Goal: Task Accomplishment & Management: Manage account settings

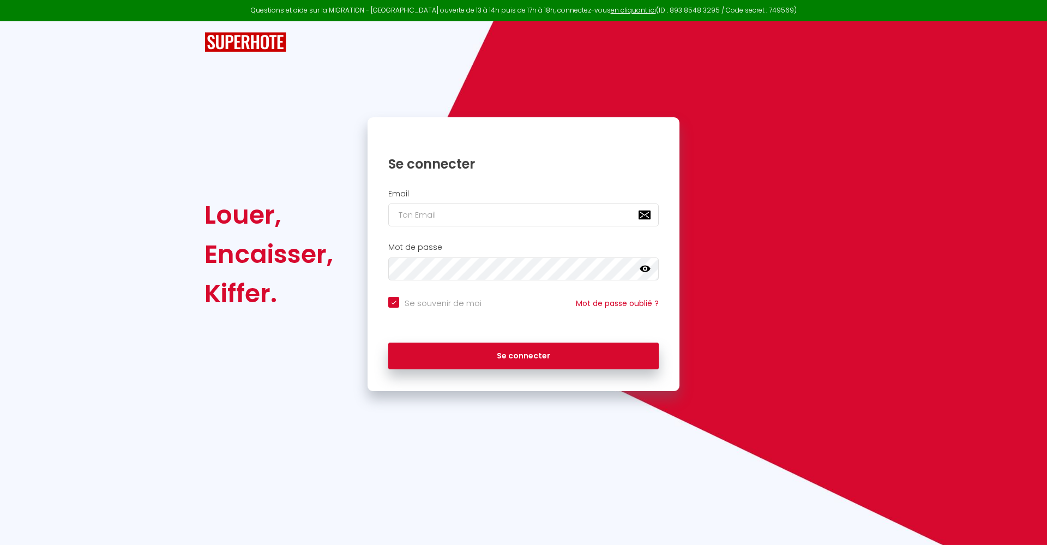
click at [503, 208] on input "email" at bounding box center [523, 214] width 270 height 23
type input "[EMAIL_ADDRESS][DOMAIN_NAME]"
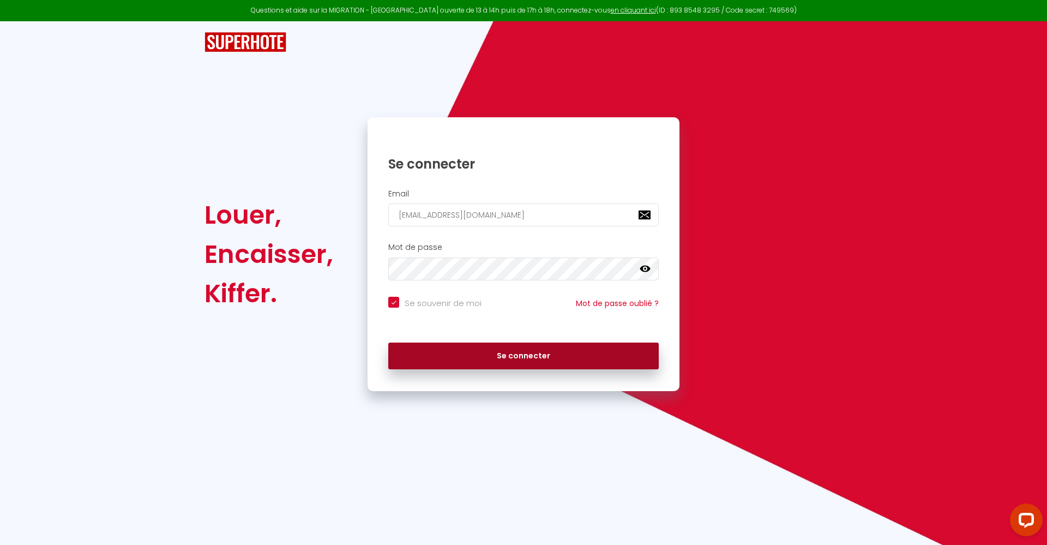
click at [498, 369] on button "Se connecter" at bounding box center [523, 355] width 270 height 27
checkbox input "true"
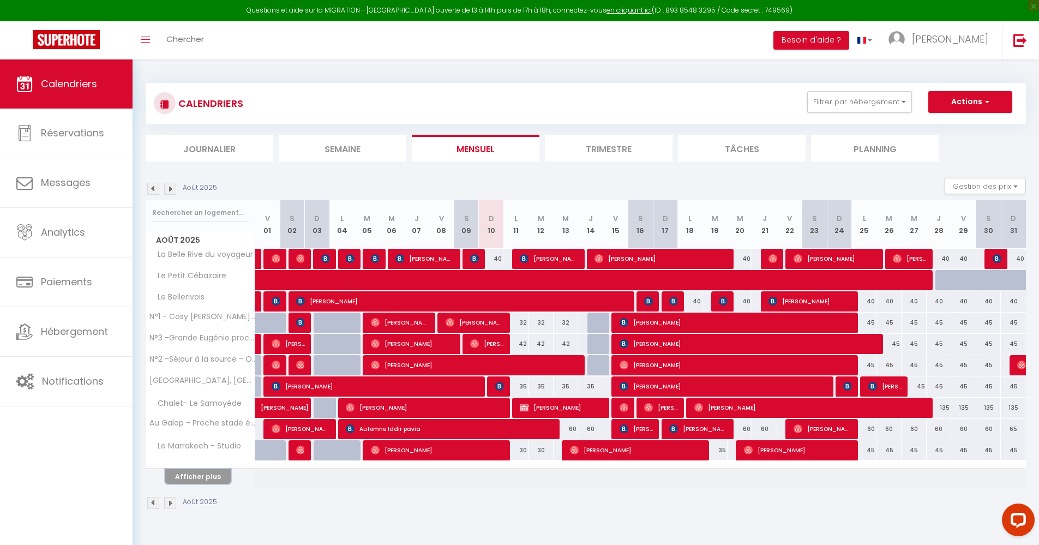
click at [211, 478] on button "Afficher plus" at bounding box center [197, 476] width 65 height 15
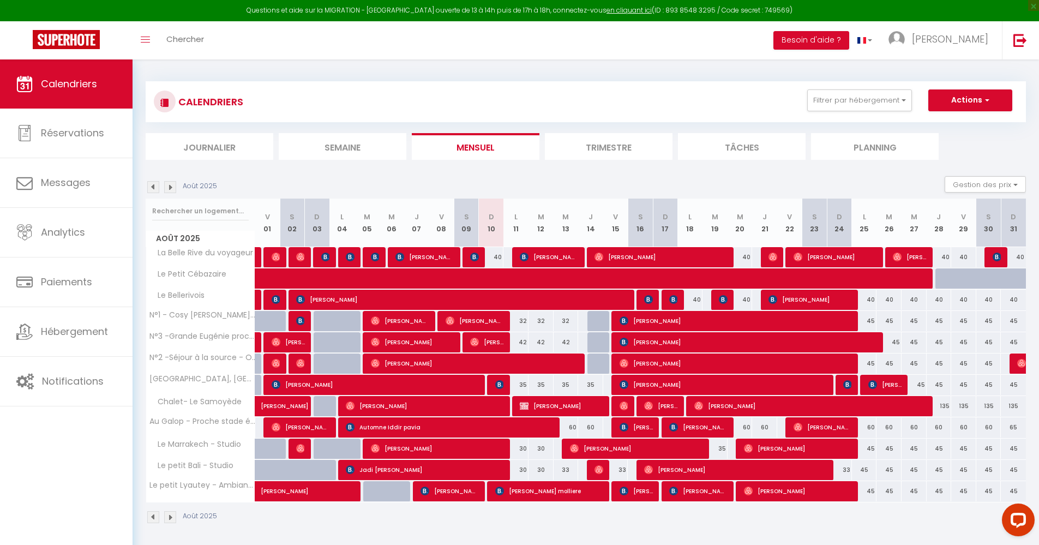
scroll to position [2, 0]
click at [154, 190] on img at bounding box center [153, 187] width 12 height 12
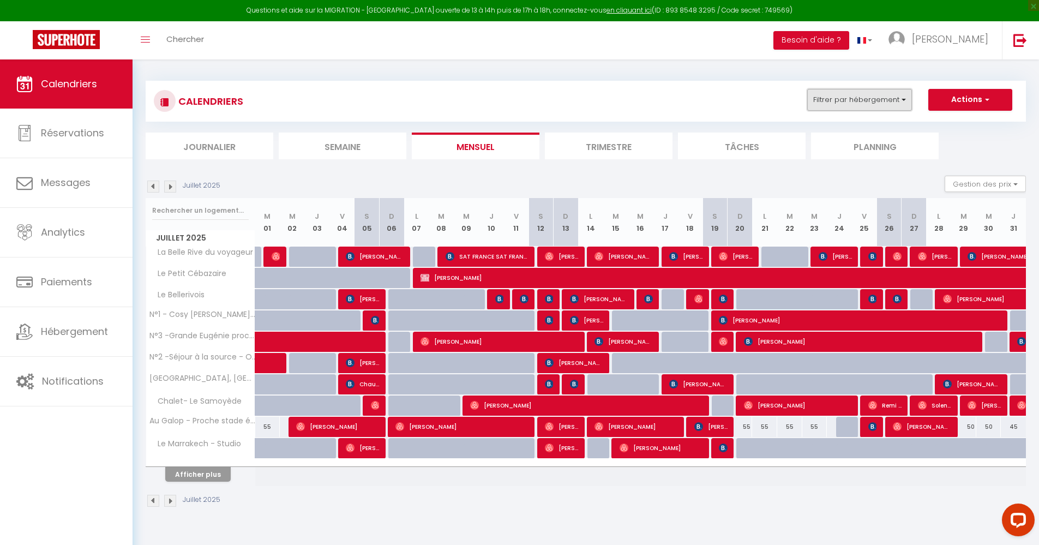
click at [851, 105] on button "Filtrer par hébergement" at bounding box center [859, 100] width 105 height 22
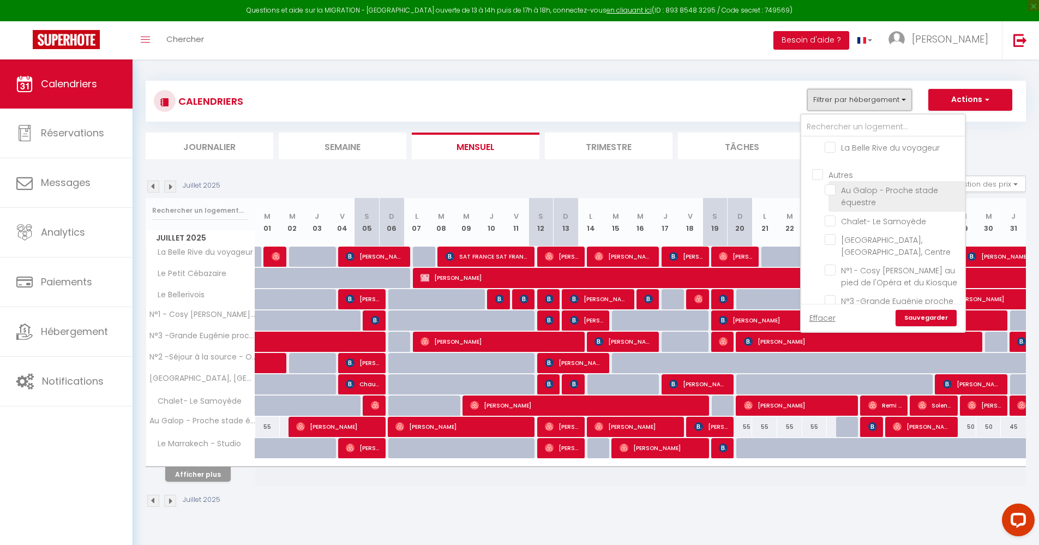
scroll to position [61, 0]
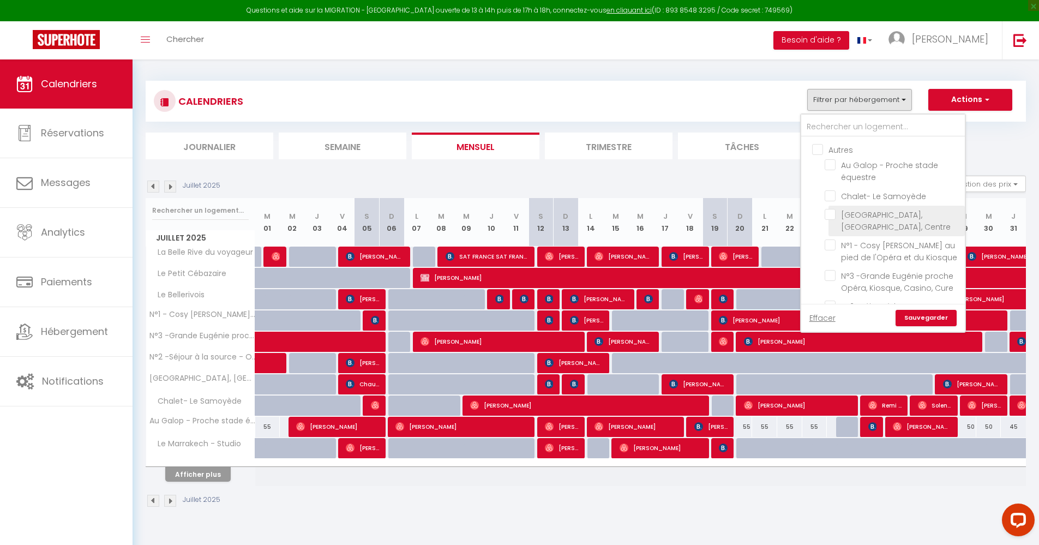
click at [835, 218] on input "[GEOGRAPHIC_DATA], [GEOGRAPHIC_DATA], Centre" at bounding box center [893, 214] width 136 height 11
checkbox input "true"
checkbox input "false"
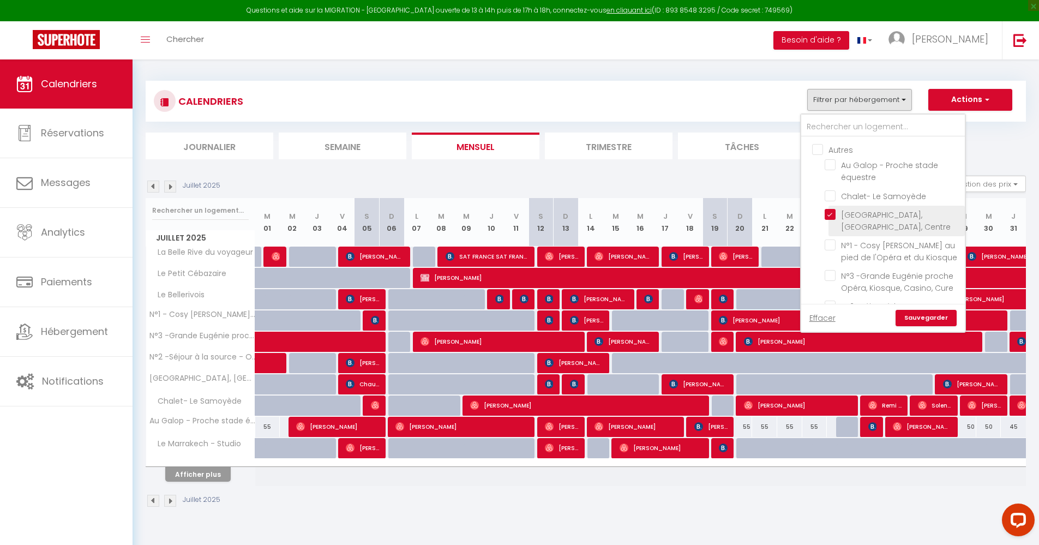
checkbox input "false"
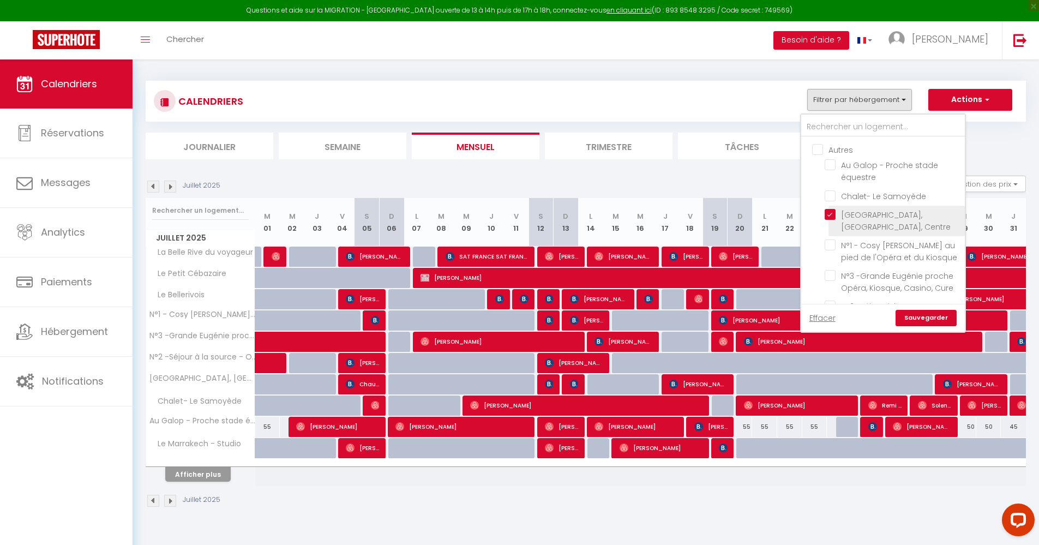
checkbox input "false"
click at [833, 242] on input "N°1 - Cosy [PERSON_NAME] au pied de l'Opéra et du Kiosque" at bounding box center [893, 244] width 136 height 11
checkbox input "true"
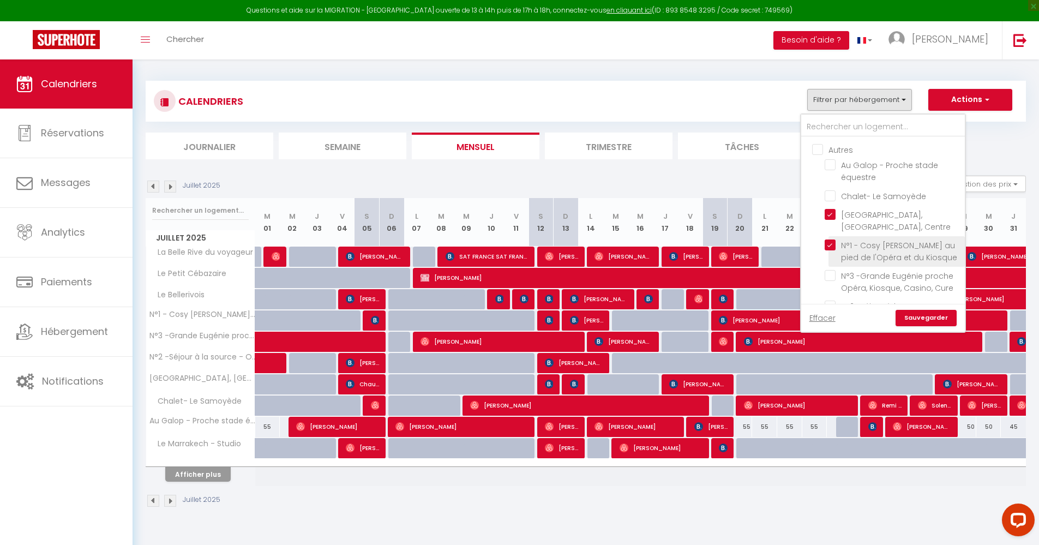
checkbox input "false"
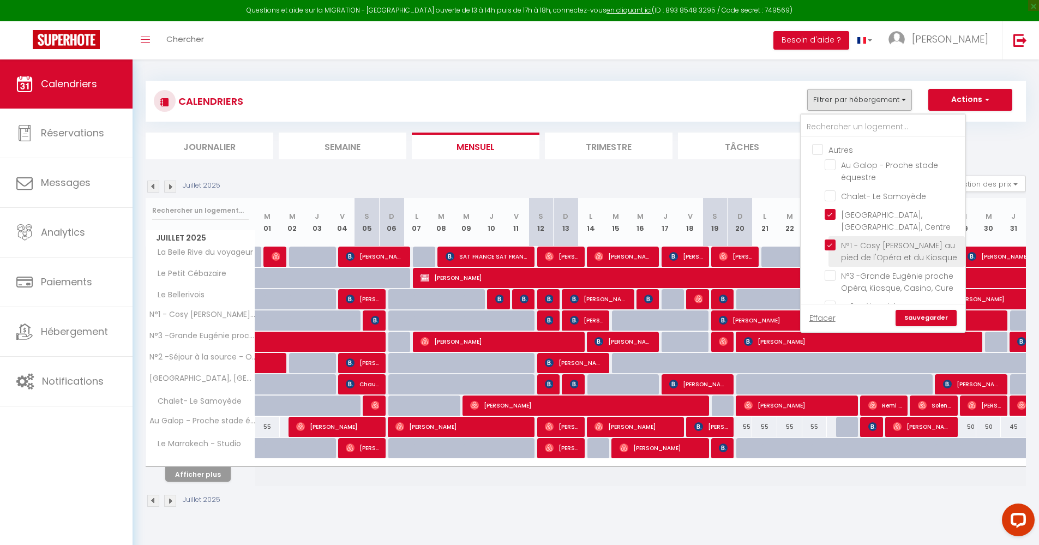
checkbox input "false"
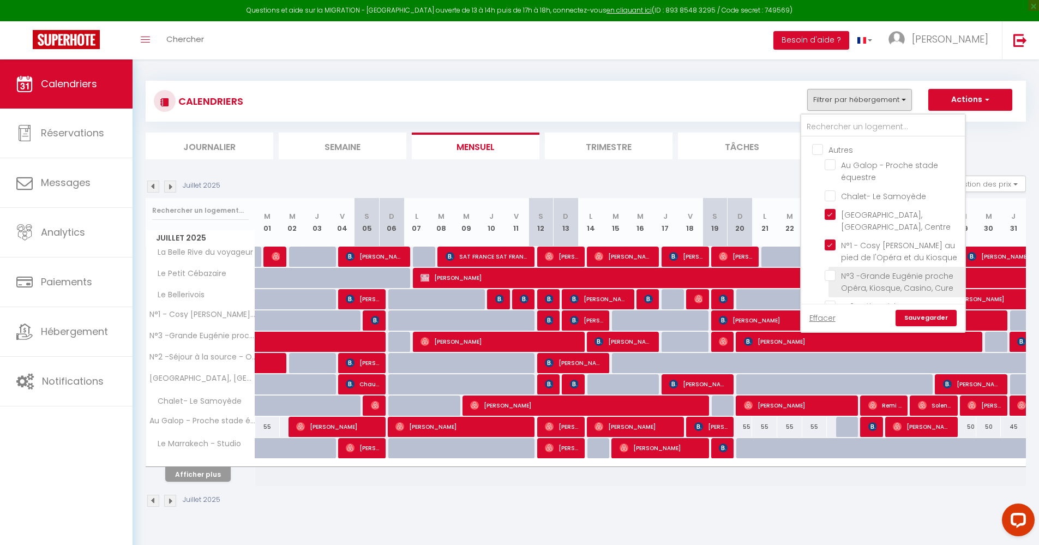
click at [832, 275] on input "N°3 -Grande Eugénie proche Opéra, Kiosque, Casino, Cure" at bounding box center [893, 275] width 136 height 11
checkbox input "true"
checkbox input "false"
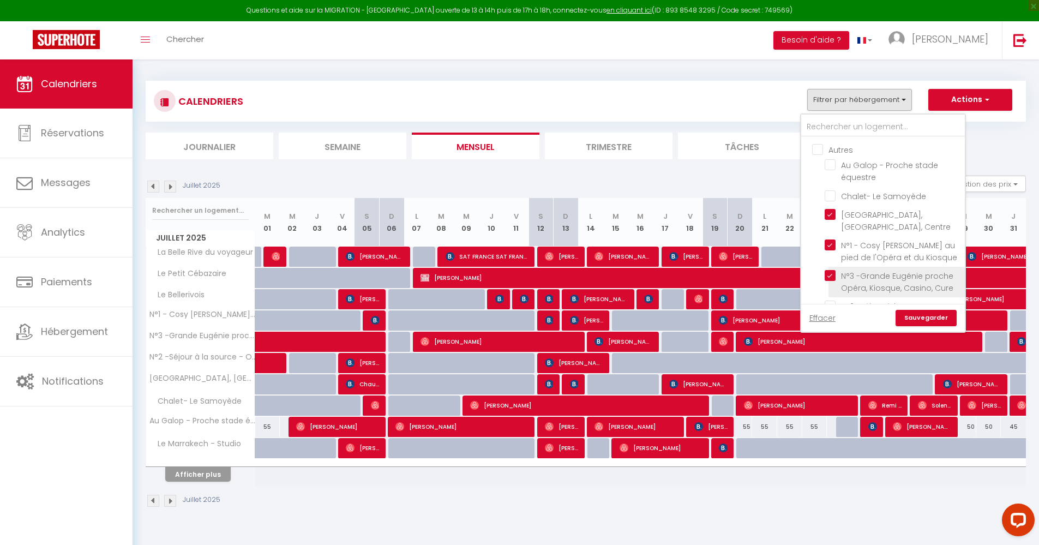
checkbox input "false"
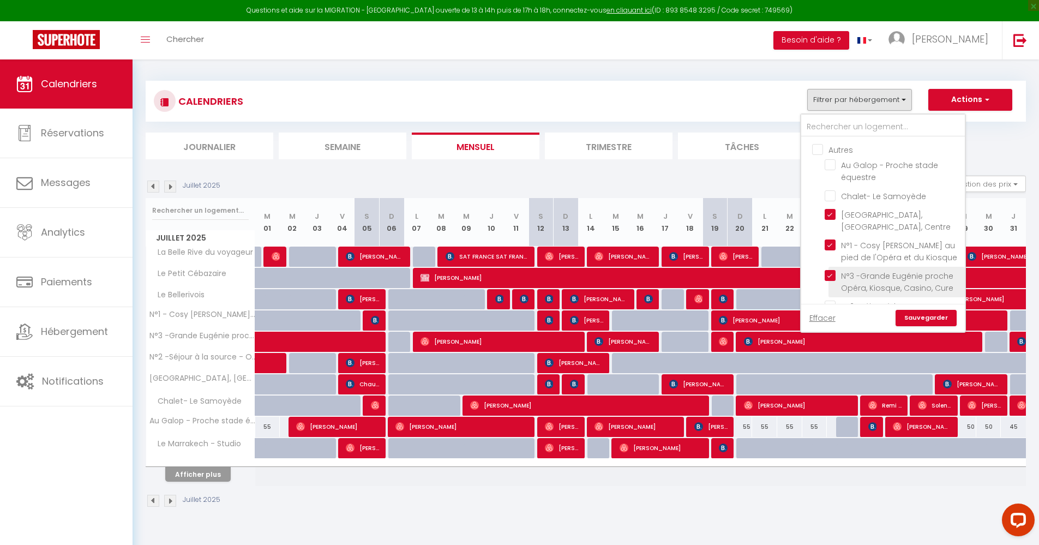
checkbox input "false"
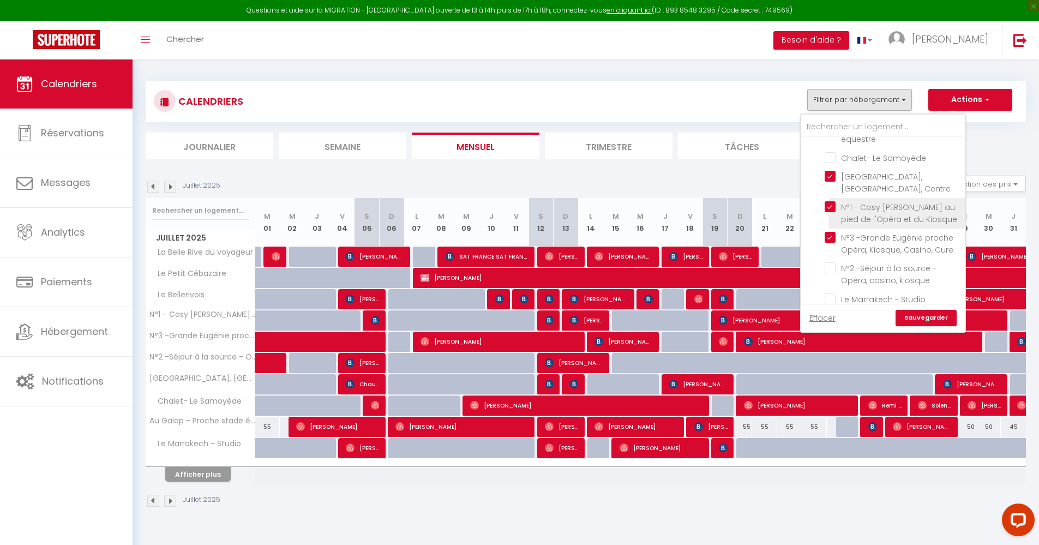
scroll to position [108, 0]
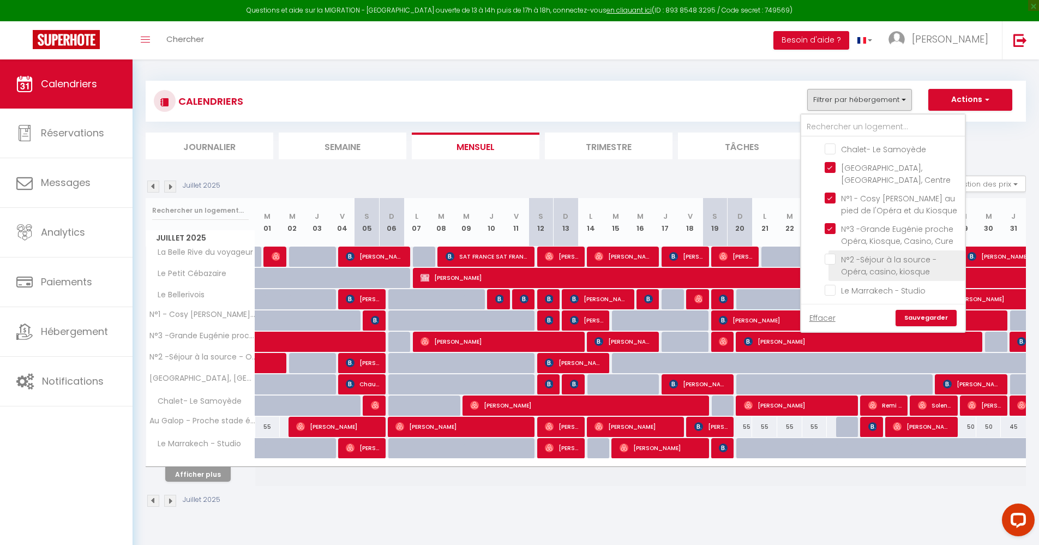
click at [832, 264] on input "N°2 -Séjour à la source - Opéra, casino, kiosque" at bounding box center [893, 259] width 136 height 11
checkbox input "true"
checkbox input "false"
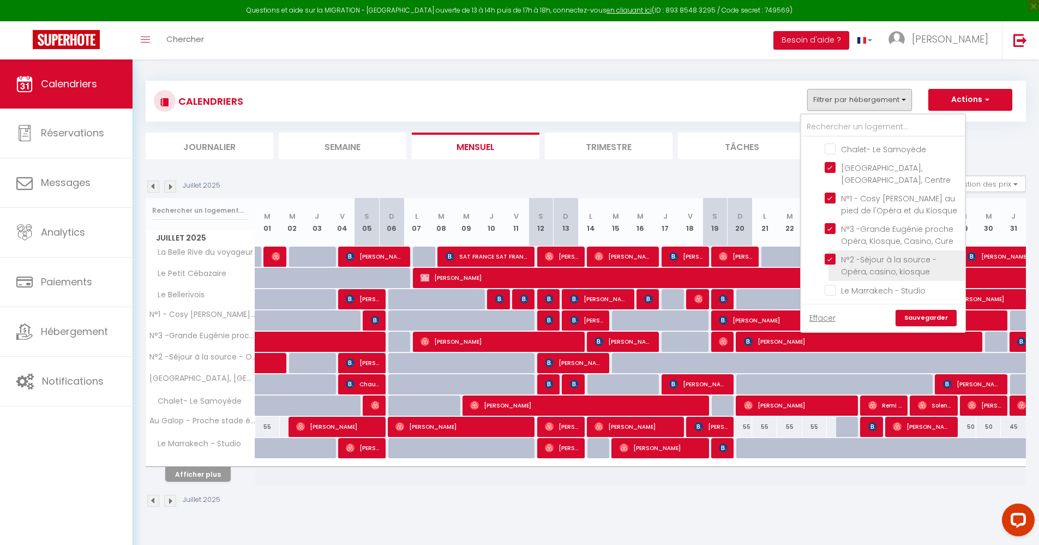
checkbox input "false"
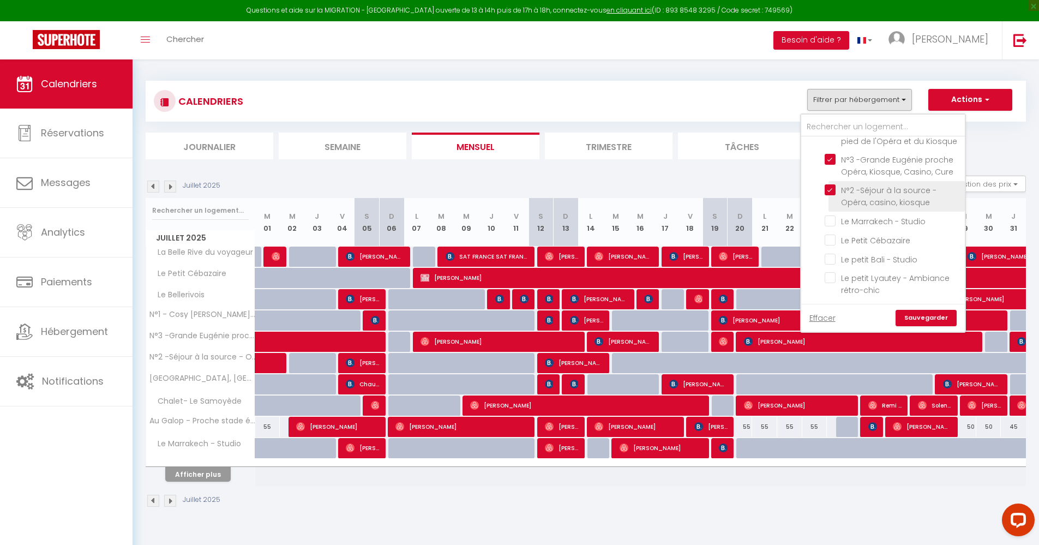
scroll to position [178, 0]
click at [835, 223] on input "Le Marrakech - Studio" at bounding box center [893, 219] width 136 height 11
checkbox input "true"
checkbox input "false"
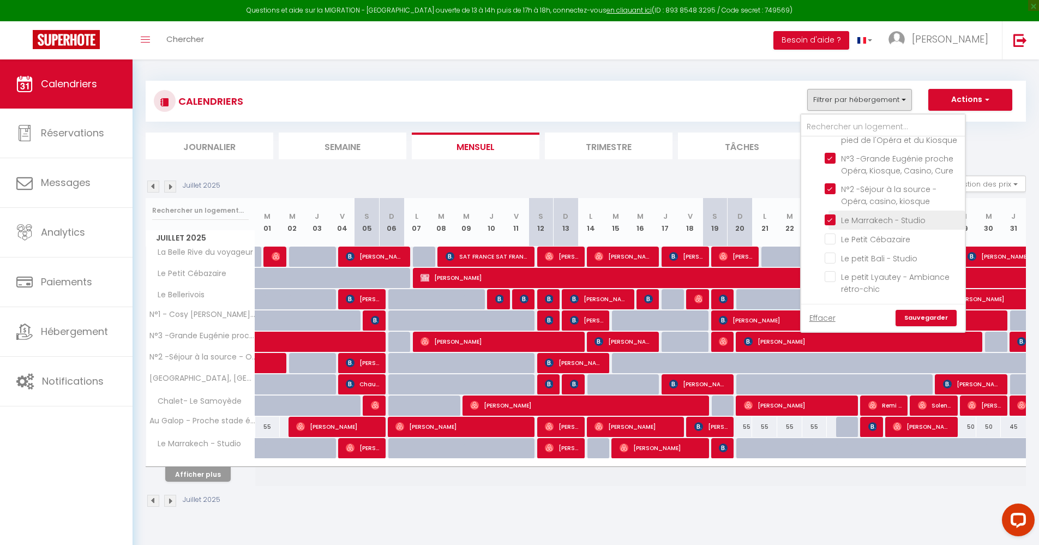
checkbox input "false"
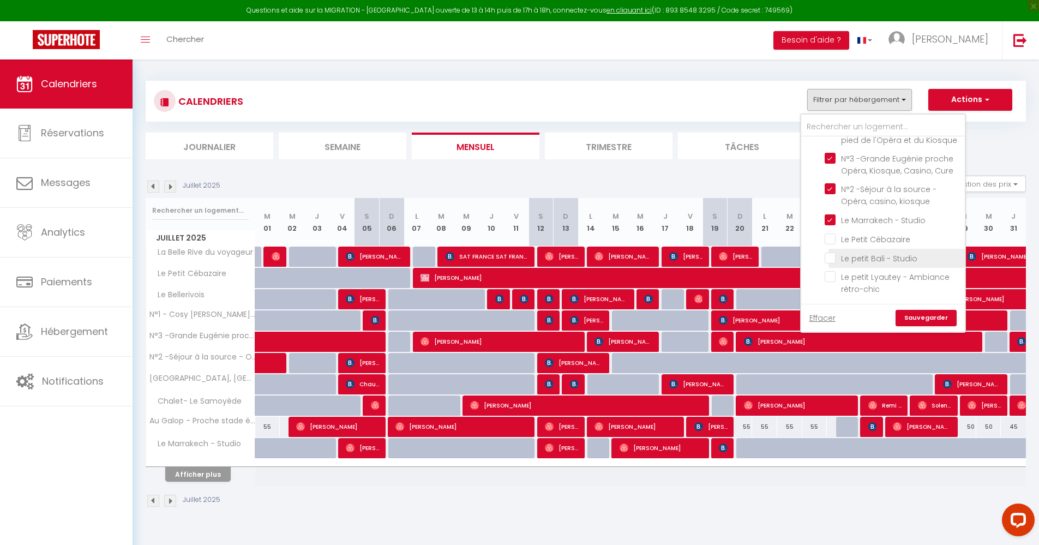
click at [833, 256] on input "Le petit Bali - Studio" at bounding box center [893, 257] width 136 height 11
checkbox input "true"
checkbox input "false"
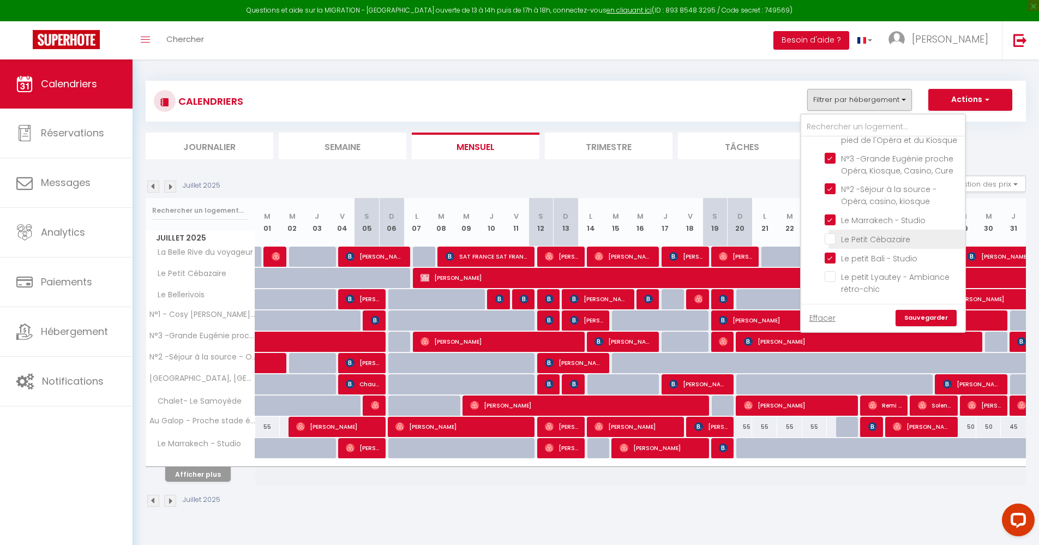
checkbox input "false"
click at [925, 315] on link "Sauvegarder" at bounding box center [925, 318] width 61 height 16
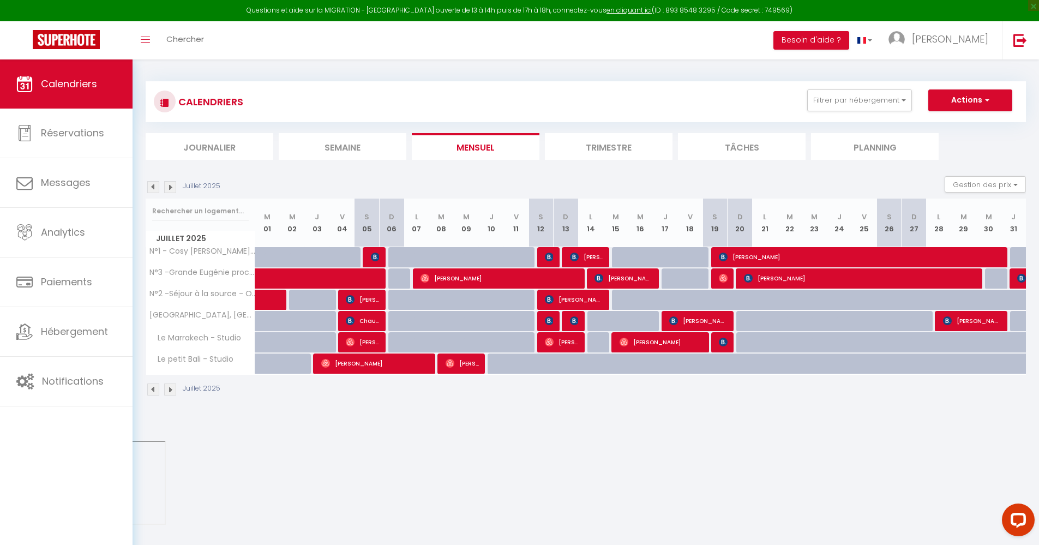
scroll to position [2, 0]
